Goal: Information Seeking & Learning: Understand process/instructions

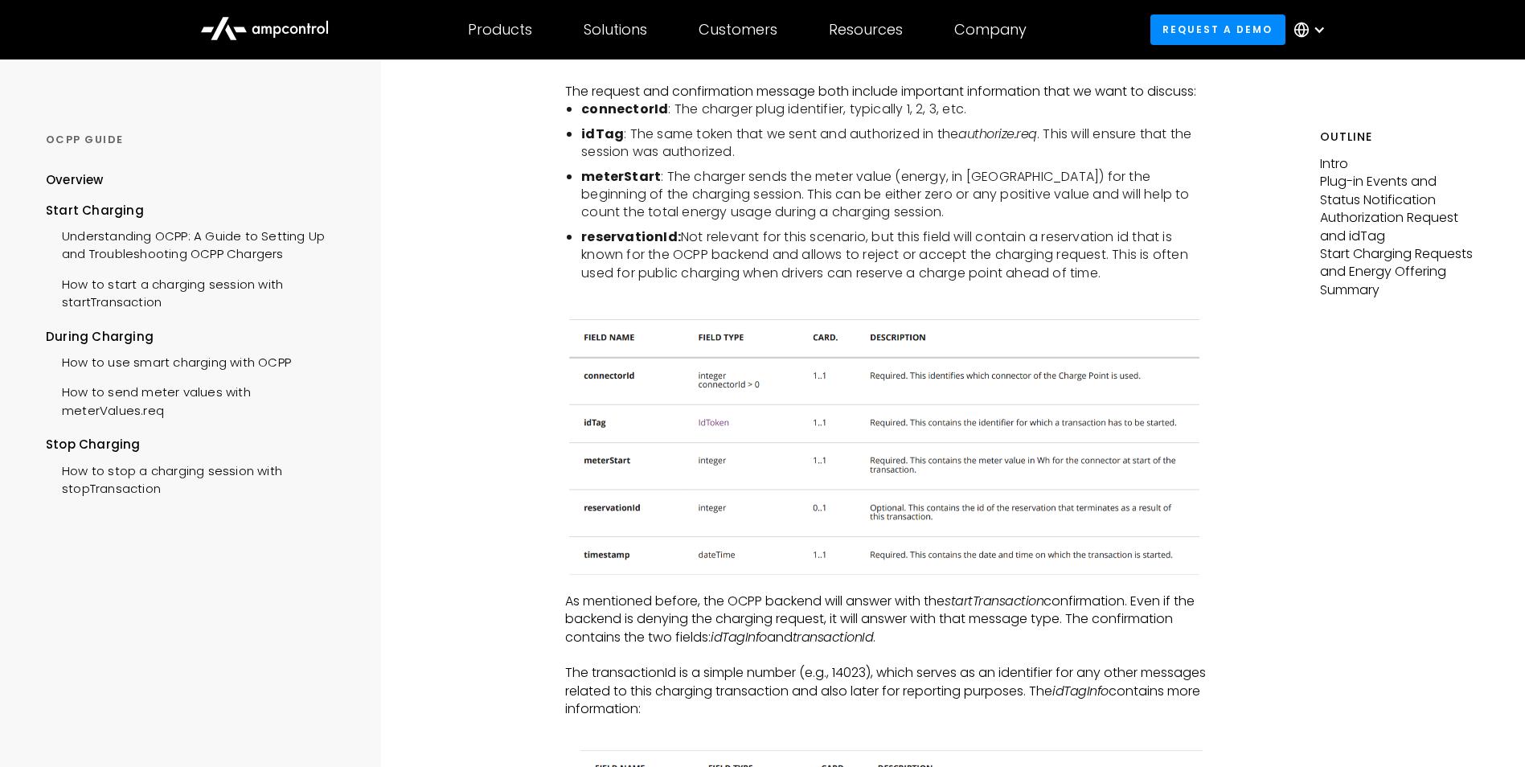
scroll to position [3055, 0]
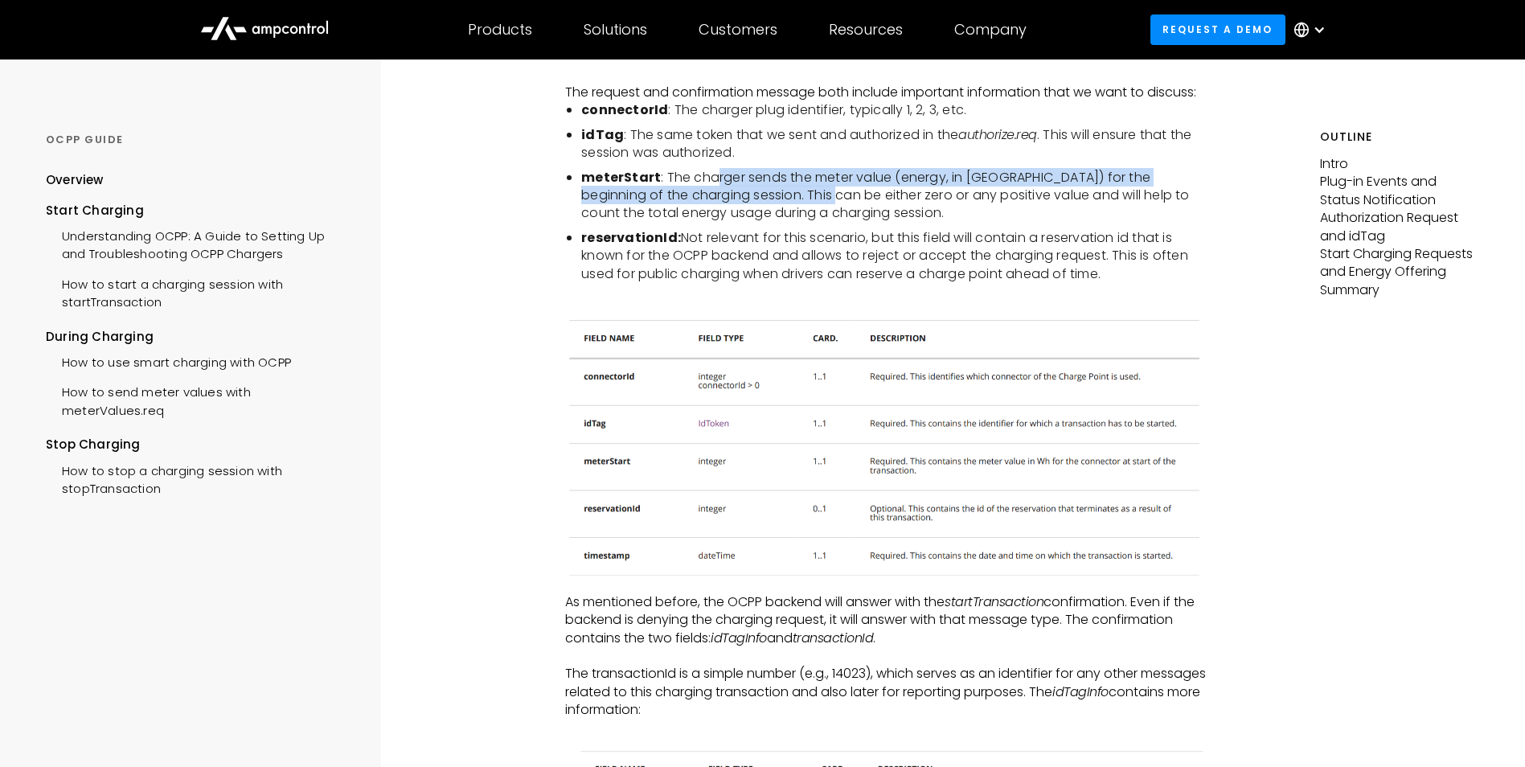
drag, startPoint x: 737, startPoint y: 180, endPoint x: 827, endPoint y: 203, distance: 93.0
click at [827, 203] on li "meterStart : The charger sends the meter value (energy, in Wh) for the beginnin…" at bounding box center [896, 196] width 631 height 54
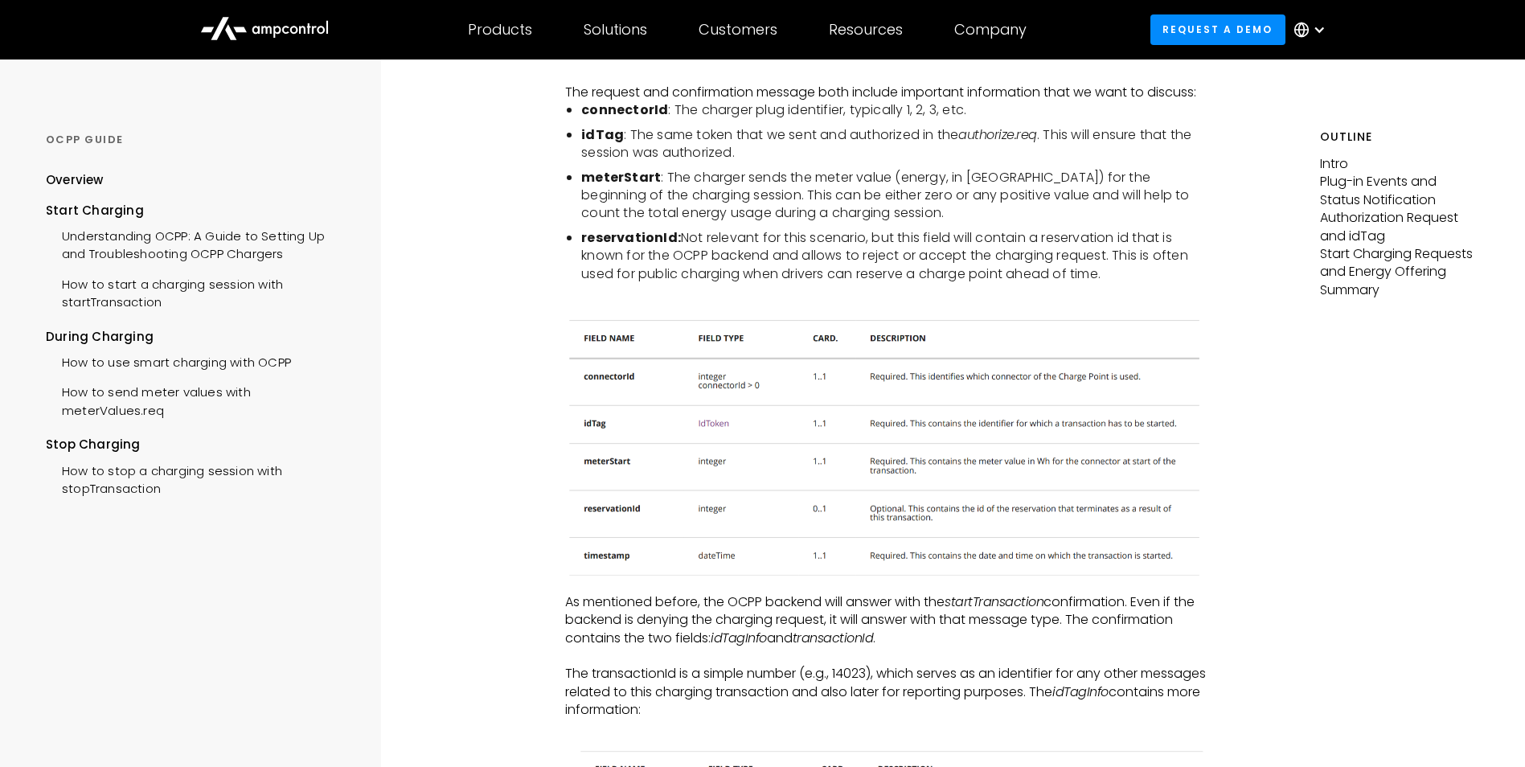
drag, startPoint x: 827, startPoint y: 203, endPoint x: 909, endPoint y: 213, distance: 82.6
click at [907, 211] on li "meterStart : The charger sends the meter value (energy, in Wh) for the beginnin…" at bounding box center [896, 196] width 631 height 54
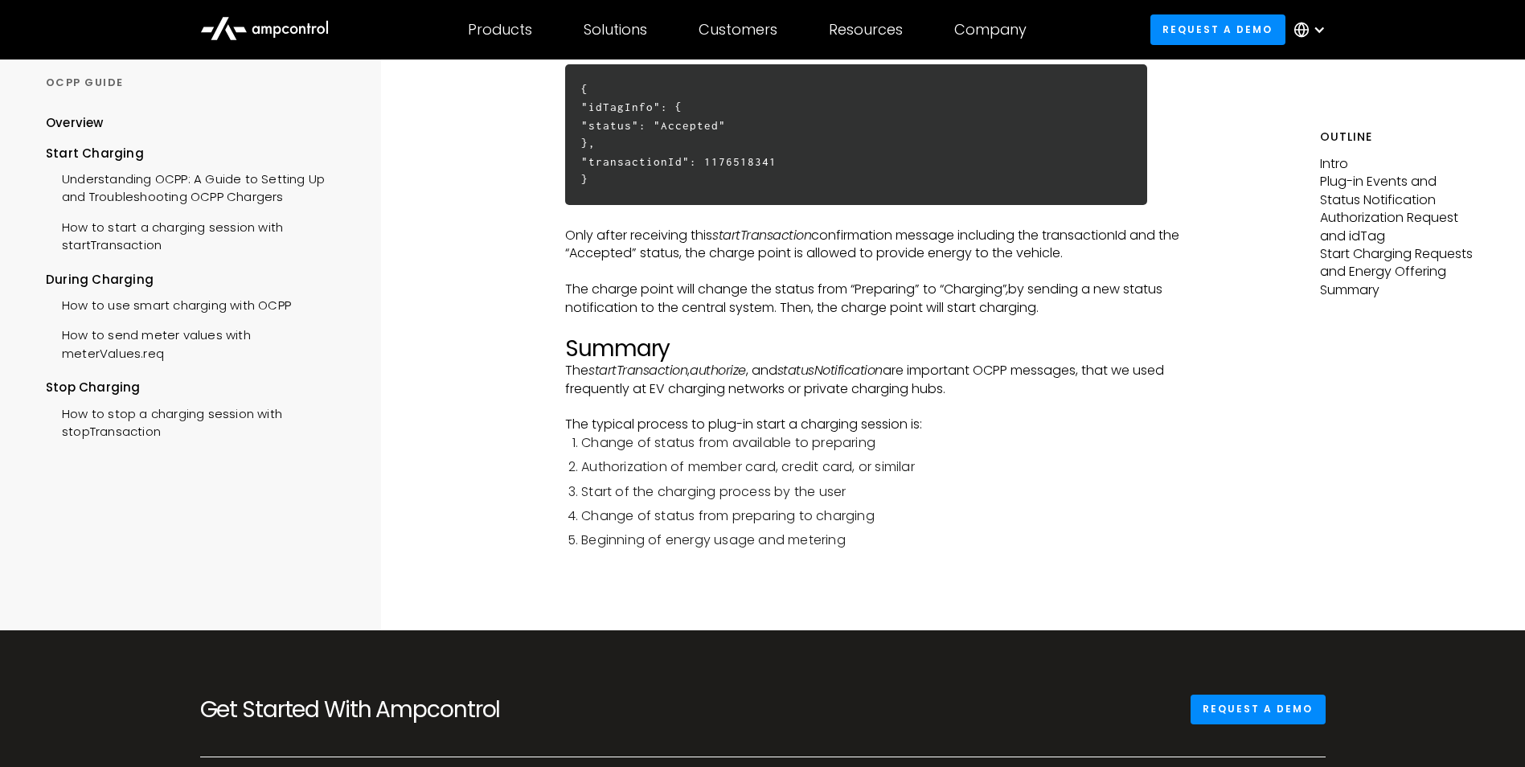
scroll to position [4100, 0]
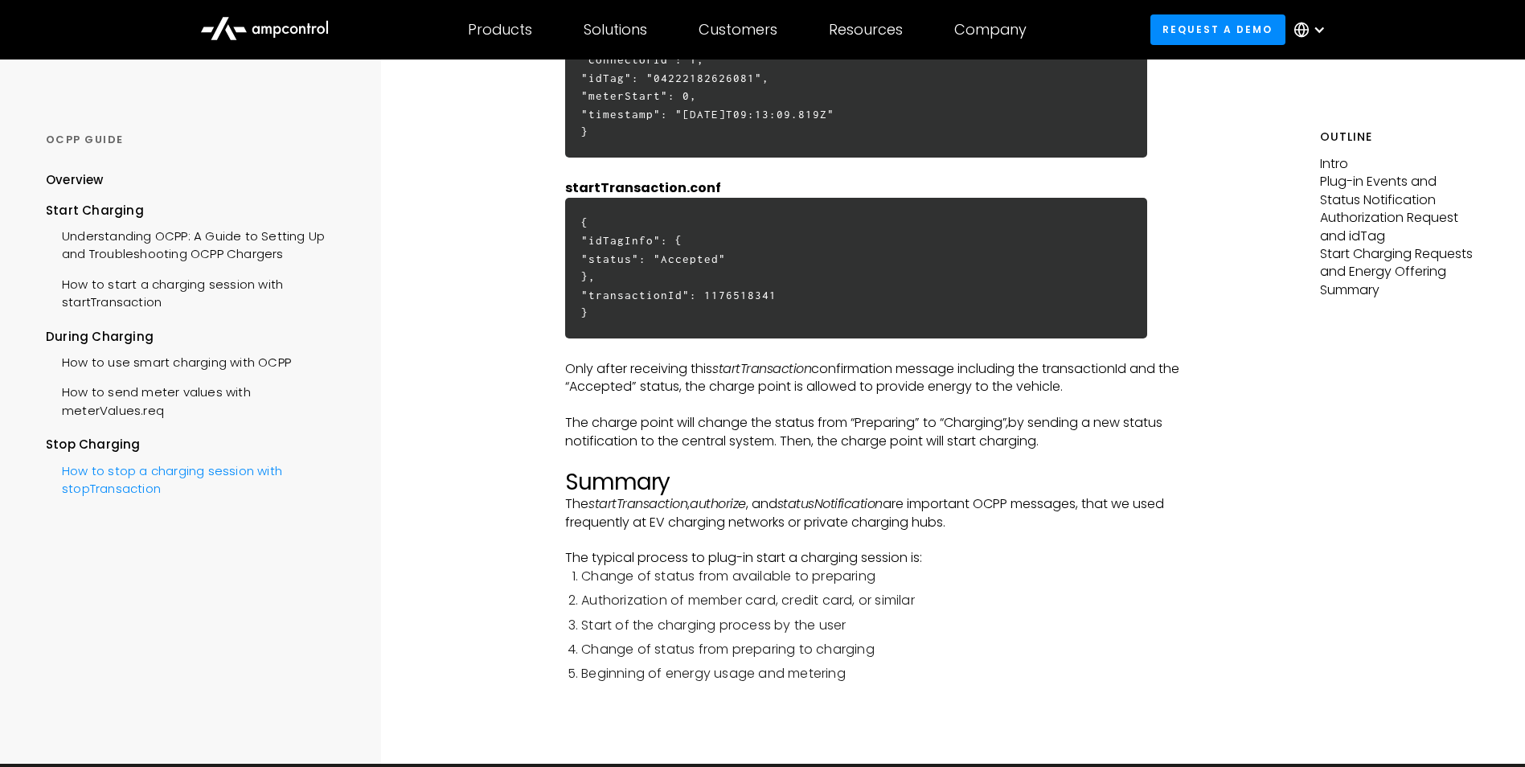
click at [95, 473] on div "How to stop a charging session with stopTransaction" at bounding box center [198, 478] width 305 height 48
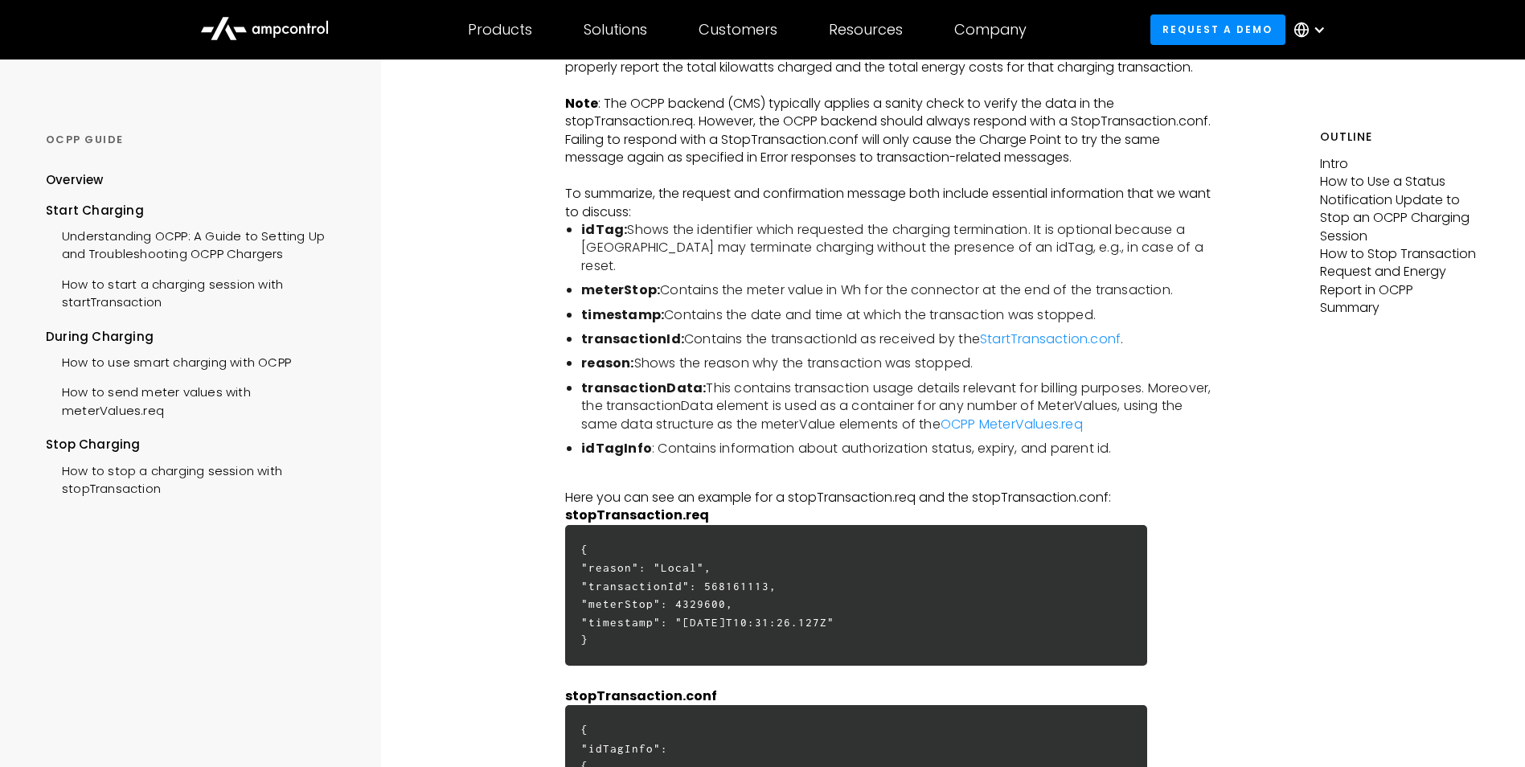
scroll to position [3698, 0]
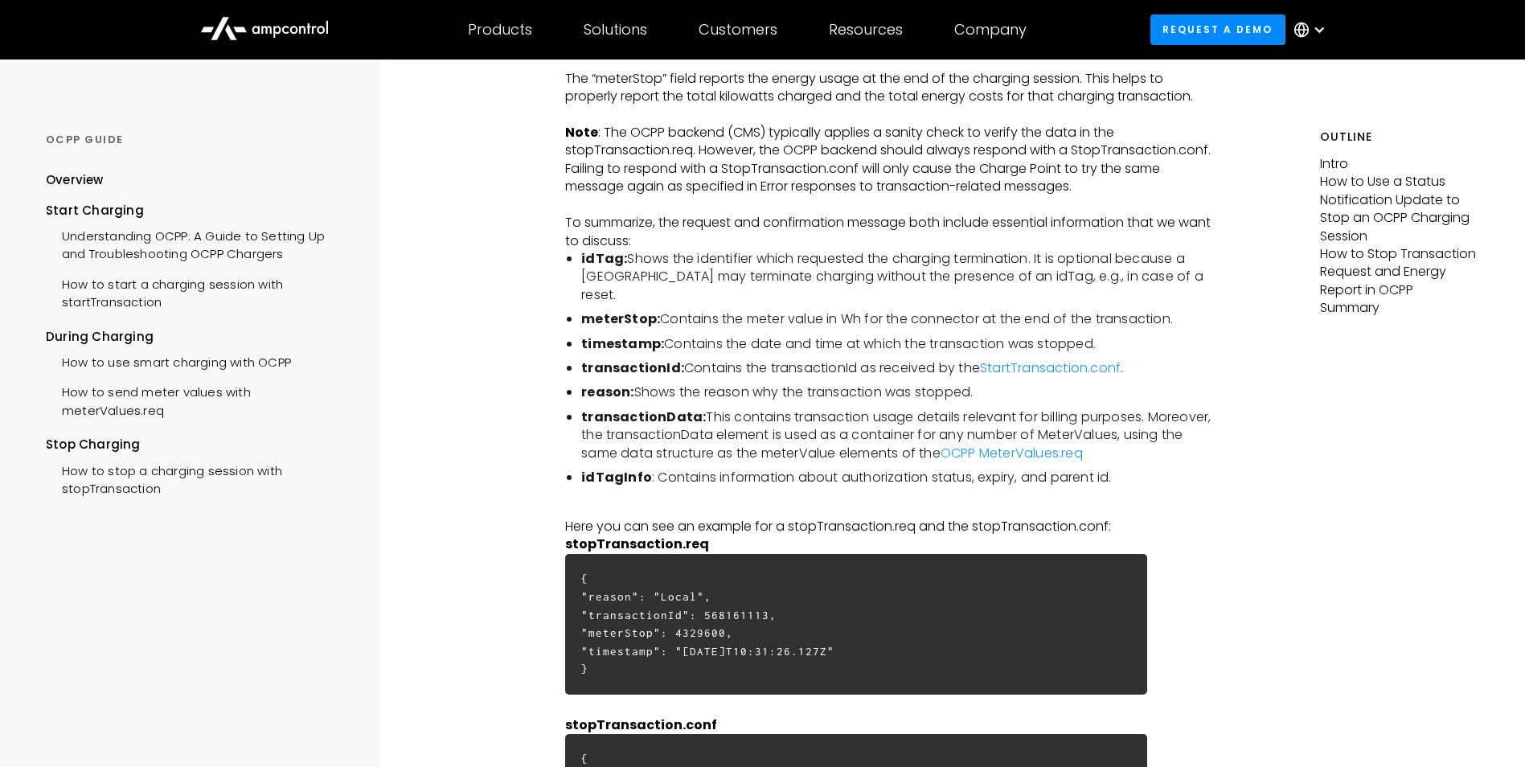
click at [1052, 321] on li "meterStop: Contains the meter value in Wh for the connector at the end of the t…" at bounding box center [896, 319] width 631 height 18
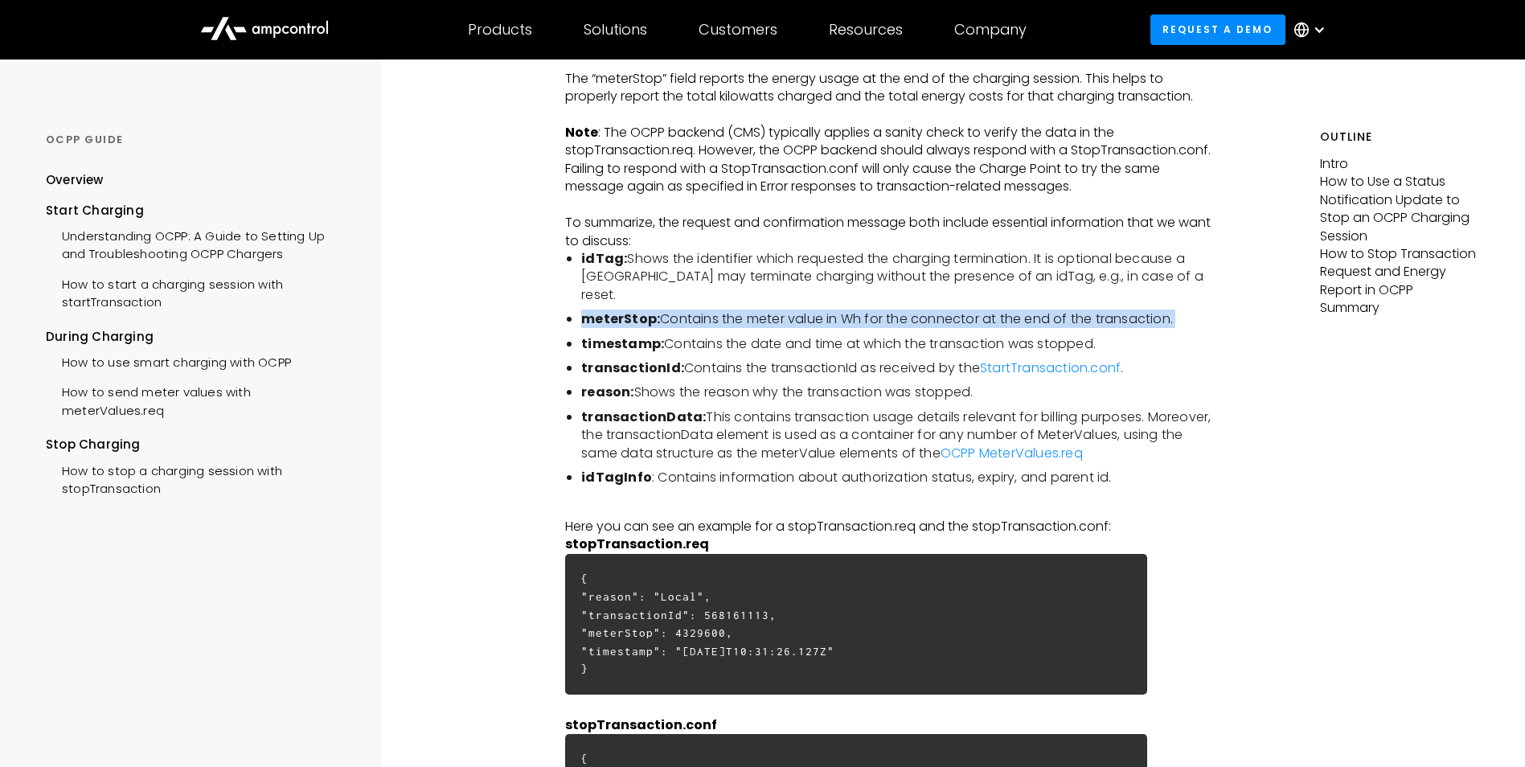
click at [1052, 321] on li "meterStop: Contains the meter value in Wh for the connector at the end of the t…" at bounding box center [896, 319] width 631 height 18
click at [832, 314] on li "meterStop: Contains the meter value in Wh for the connector at the end of the t…" at bounding box center [896, 319] width 631 height 18
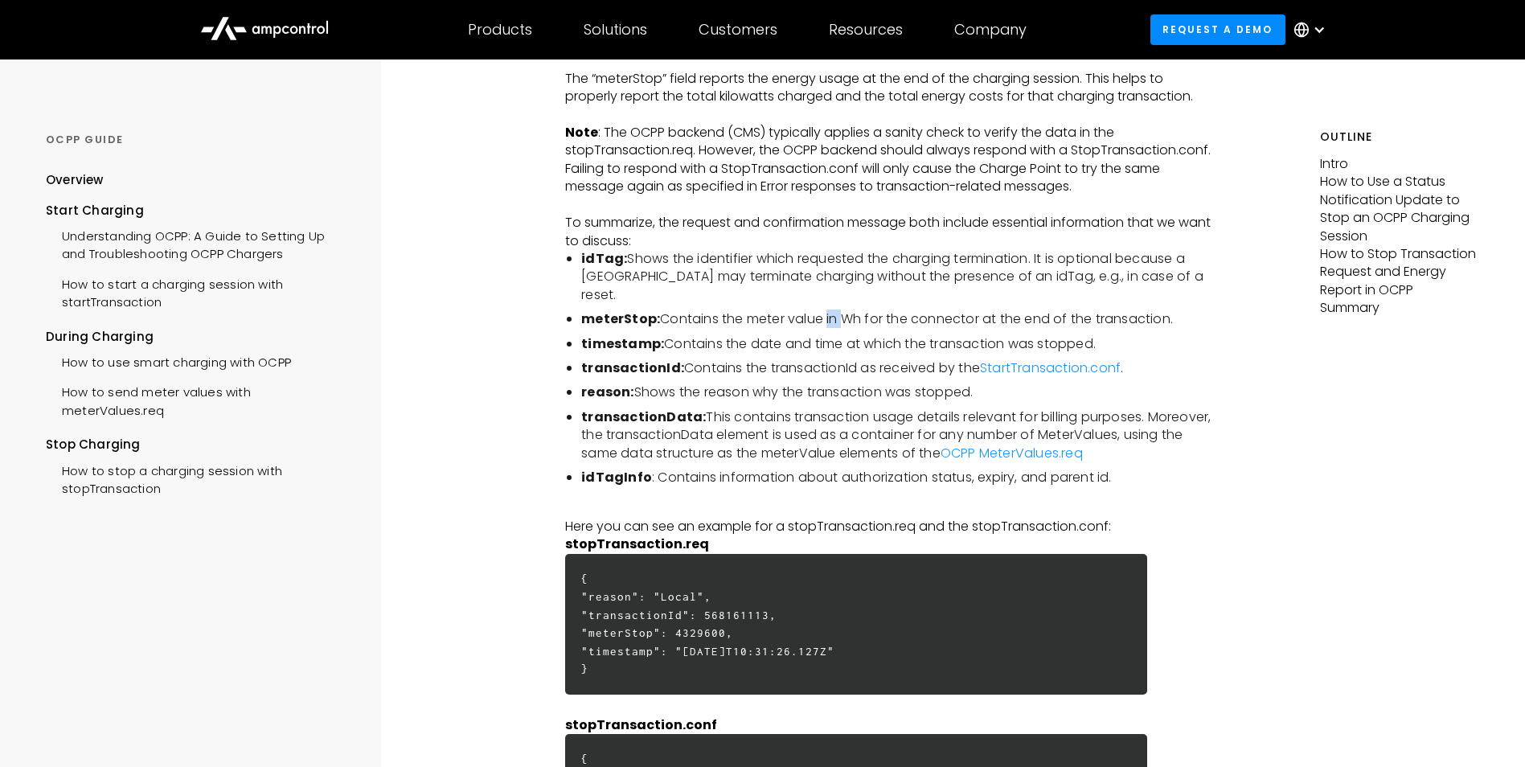
click at [831, 314] on li "meterStop: Contains the meter value in Wh for the connector at the end of the t…" at bounding box center [896, 319] width 631 height 18
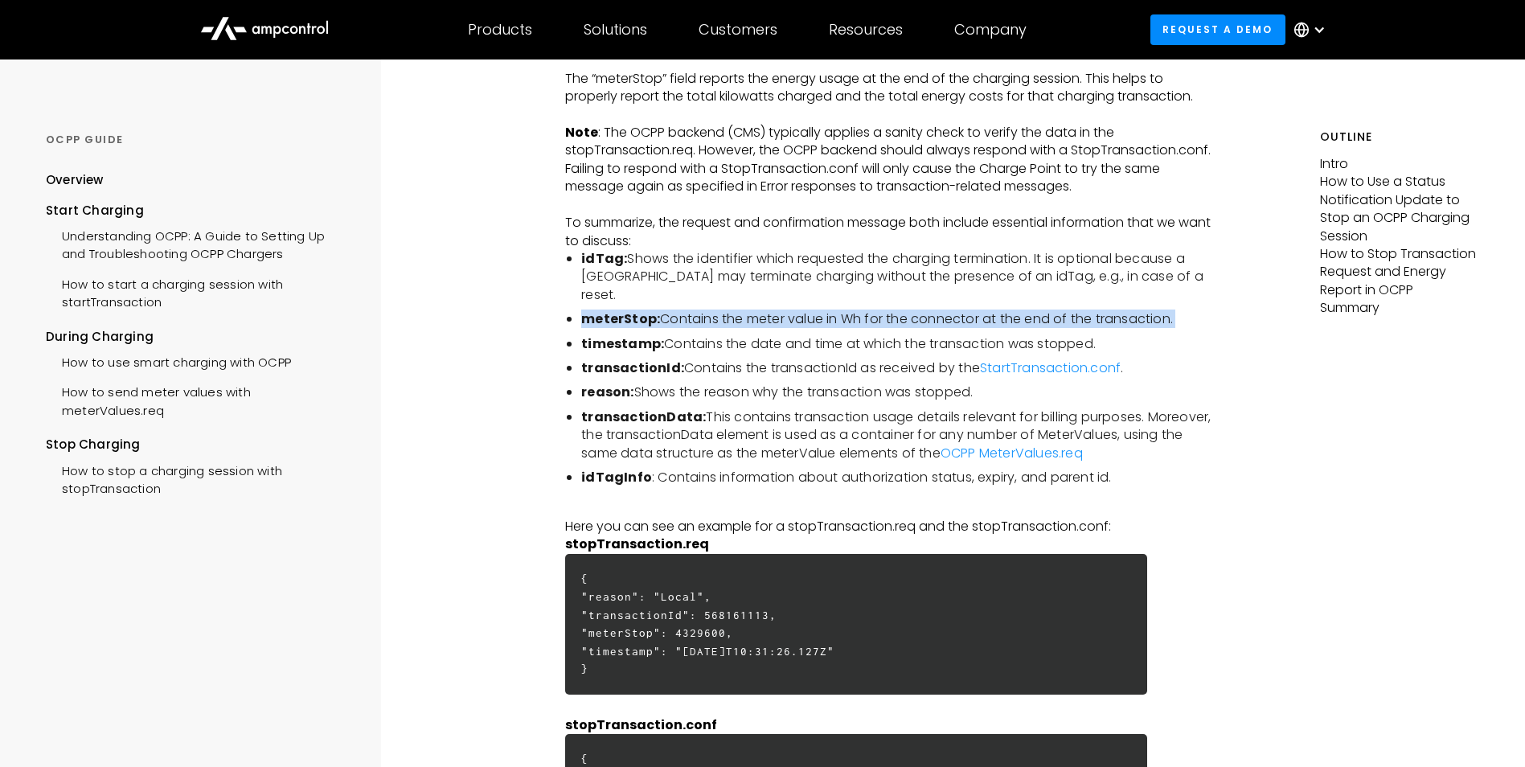
click at [831, 314] on li "meterStop: Contains the meter value in Wh for the connector at the end of the t…" at bounding box center [896, 319] width 631 height 18
drag, startPoint x: 831, startPoint y: 314, endPoint x: 806, endPoint y: 314, distance: 24.9
click at [806, 314] on li "meterStop: Contains the meter value in Wh for the connector at the end of the t…" at bounding box center [896, 319] width 631 height 18
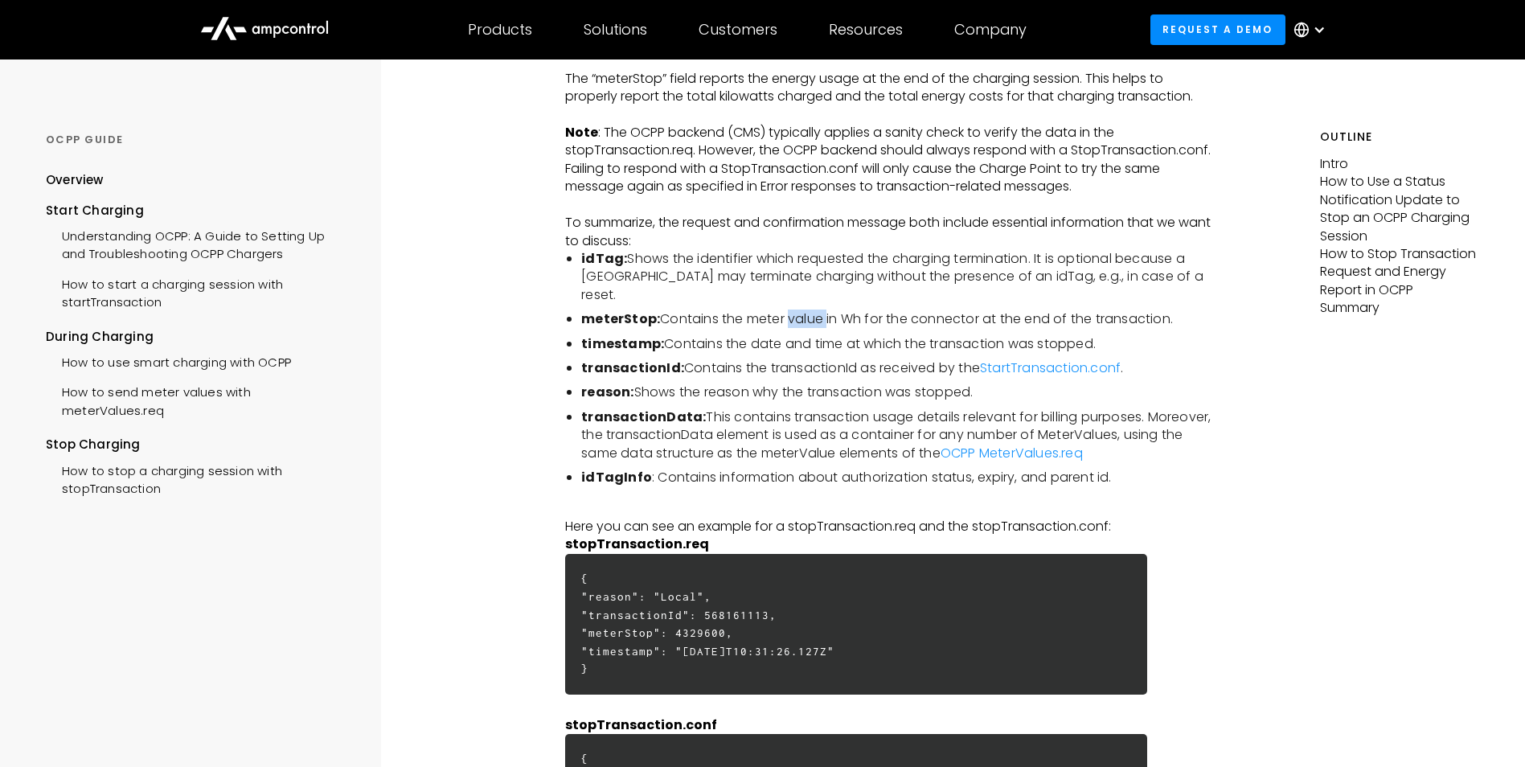
click at [806, 314] on li "meterStop: Contains the meter value in Wh for the connector at the end of the t…" at bounding box center [896, 319] width 631 height 18
drag, startPoint x: 806, startPoint y: 314, endPoint x: 765, endPoint y: 318, distance: 41.1
click at [765, 318] on li "meterStop: Contains the meter value in Wh for the connector at the end of the t…" at bounding box center [896, 319] width 631 height 18
drag, startPoint x: 765, startPoint y: 318, endPoint x: 863, endPoint y: 321, distance: 98.1
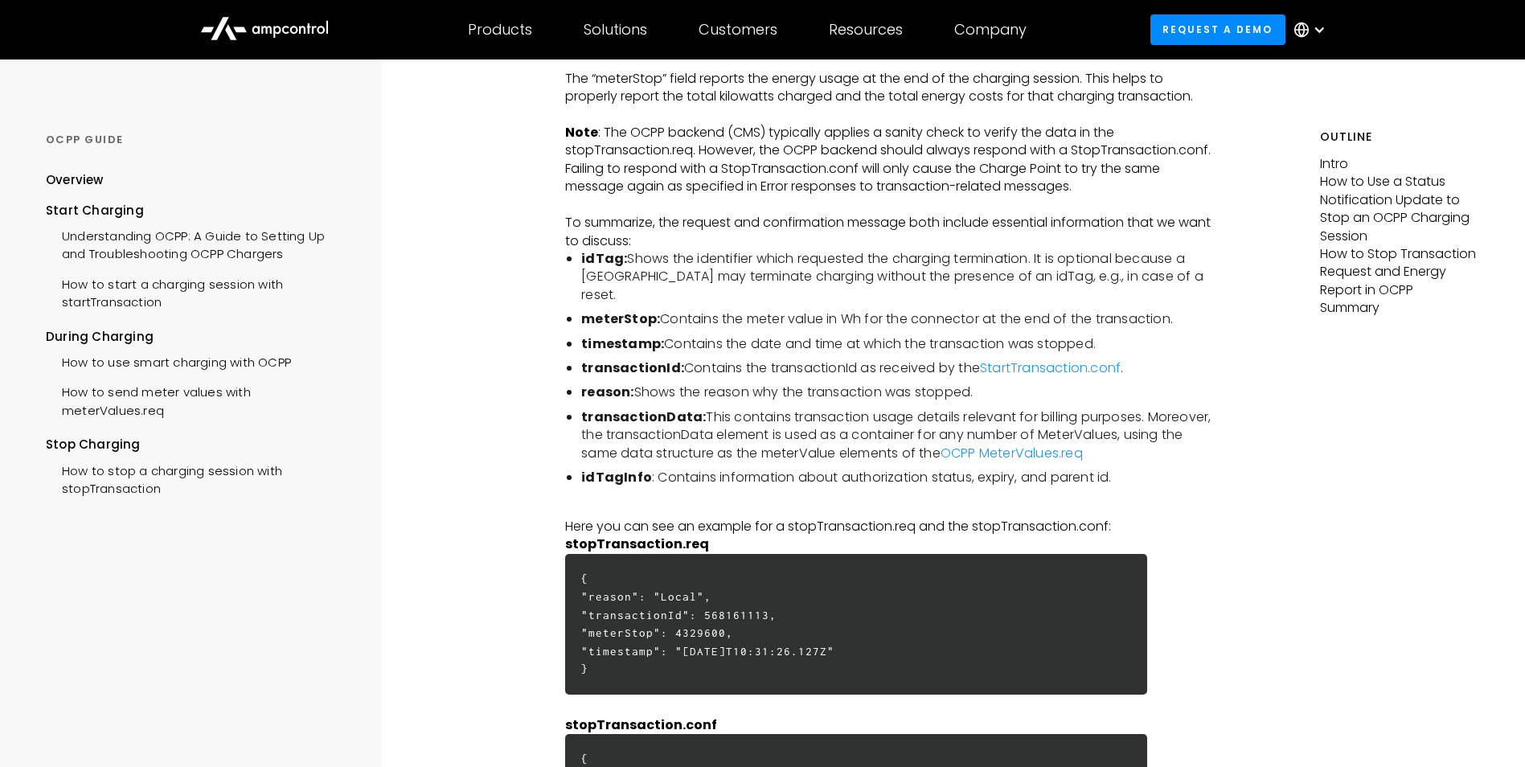
click at [863, 321] on li "meterStop: Contains the meter value in Wh for the connector at the end of the t…" at bounding box center [896, 319] width 631 height 18
click at [907, 324] on li "meterStop: Contains the meter value in Wh for the connector at the end of the t…" at bounding box center [896, 319] width 631 height 18
drag, startPoint x: 907, startPoint y: 324, endPoint x: 1002, endPoint y: 322, distance: 94.9
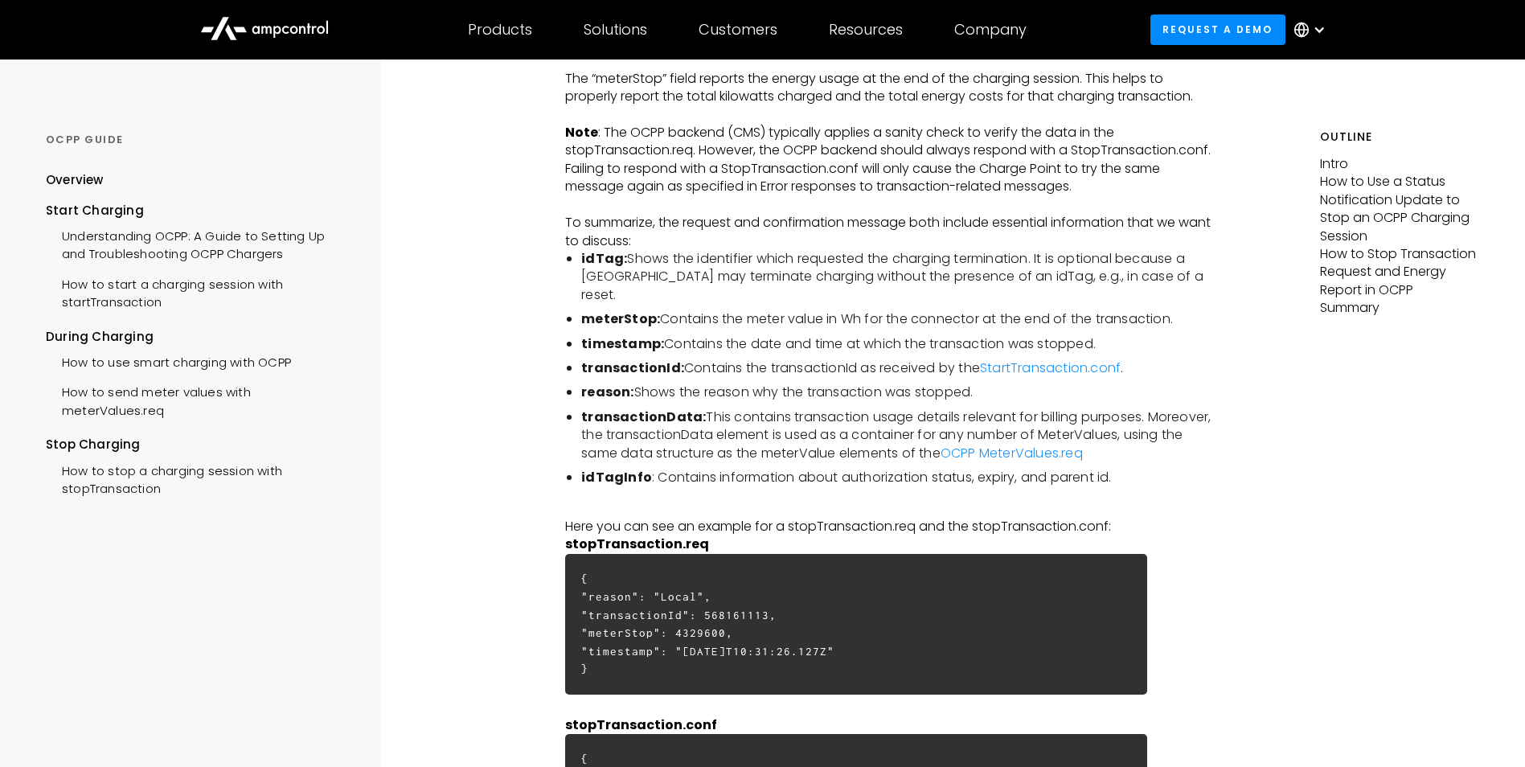
click at [1001, 322] on li "meterStop: Contains the meter value in Wh for the connector at the end of the t…" at bounding box center [896, 319] width 631 height 18
click at [1002, 322] on li "meterStop: Contains the meter value in Wh for the connector at the end of the t…" at bounding box center [896, 319] width 631 height 18
drag, startPoint x: 1002, startPoint y: 322, endPoint x: 1169, endPoint y: 332, distance: 167.5
click at [1169, 332] on ul "idTag: Shows the identifier which requested the charging termination. It is opt…" at bounding box center [888, 368] width 647 height 236
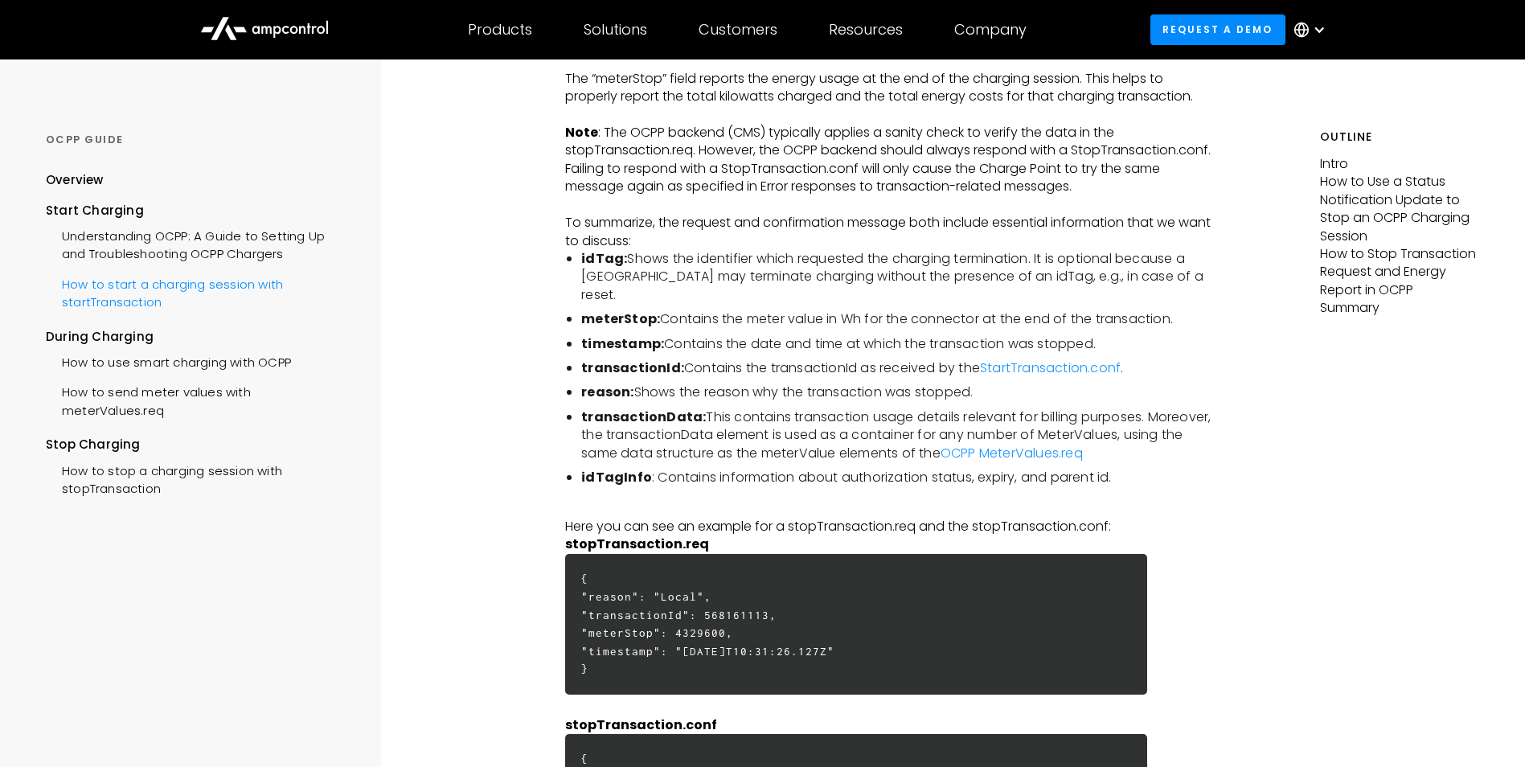
click at [133, 285] on div "How to start a charging session with startTransaction" at bounding box center [198, 292] width 305 height 48
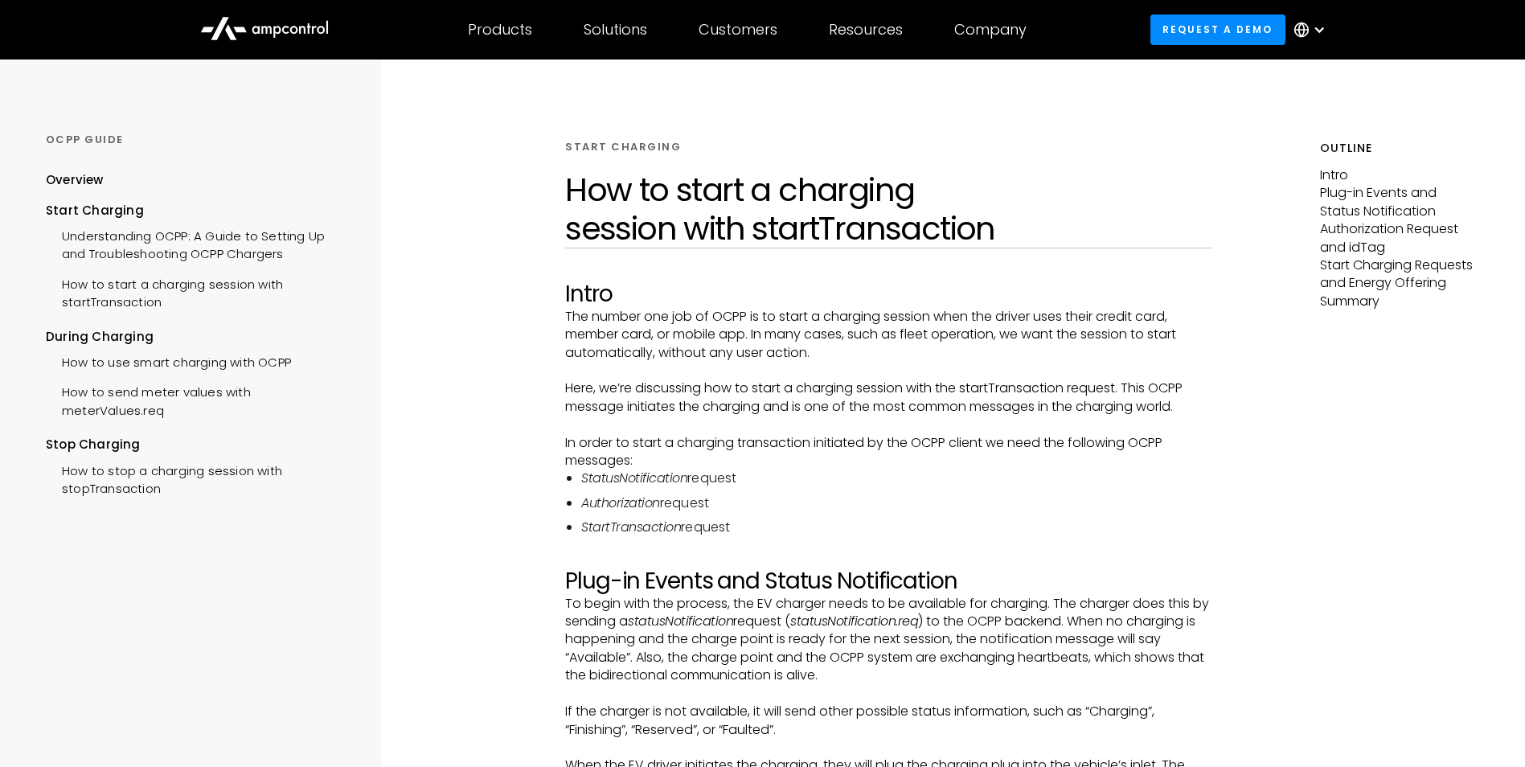
click at [962, 396] on p "Here, we’re discussing how to start a charging session with the startTransactio…" at bounding box center [888, 397] width 647 height 36
click at [789, 297] on h2 "Intro" at bounding box center [888, 294] width 647 height 27
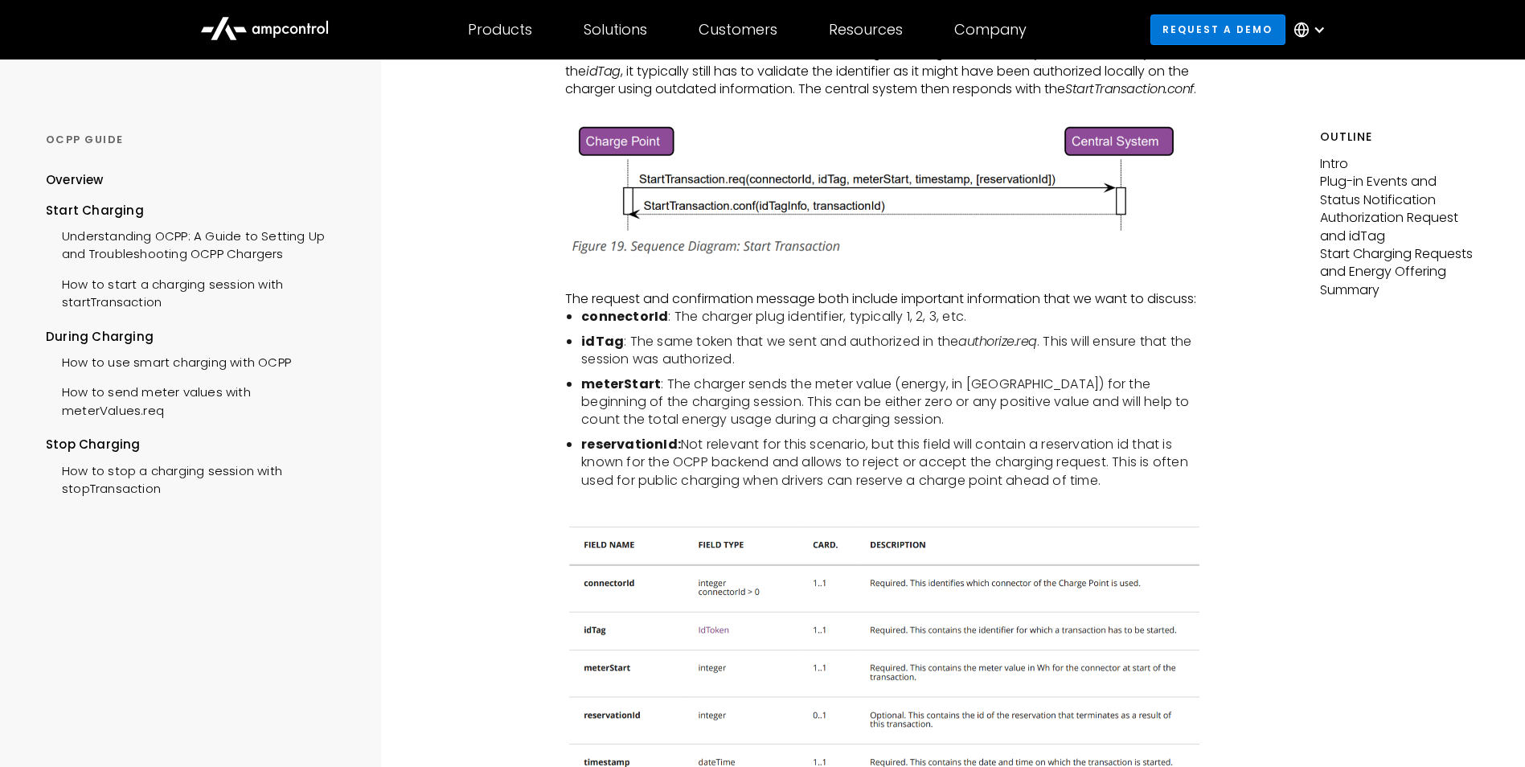
scroll to position [3813, 0]
